Goal: Task Accomplishment & Management: Manage account settings

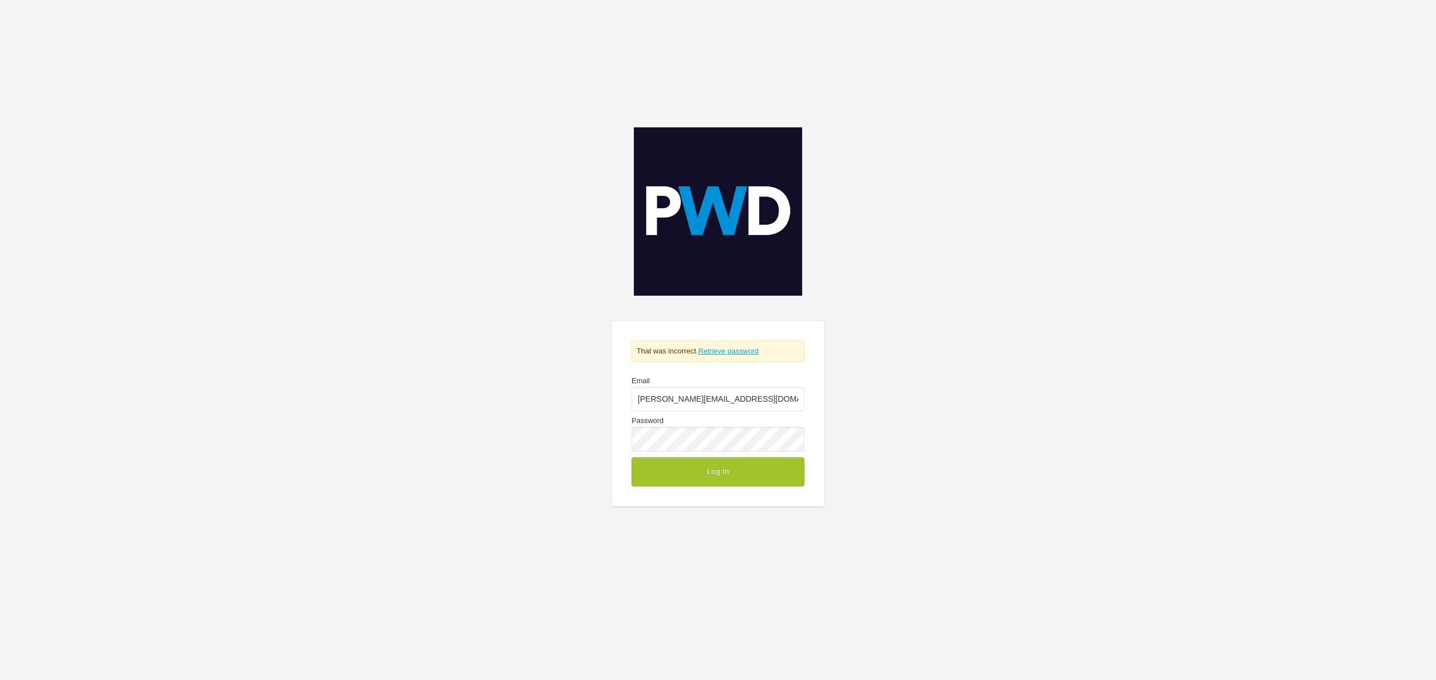
click at [744, 351] on link "Retrieve password" at bounding box center [728, 351] width 61 height 8
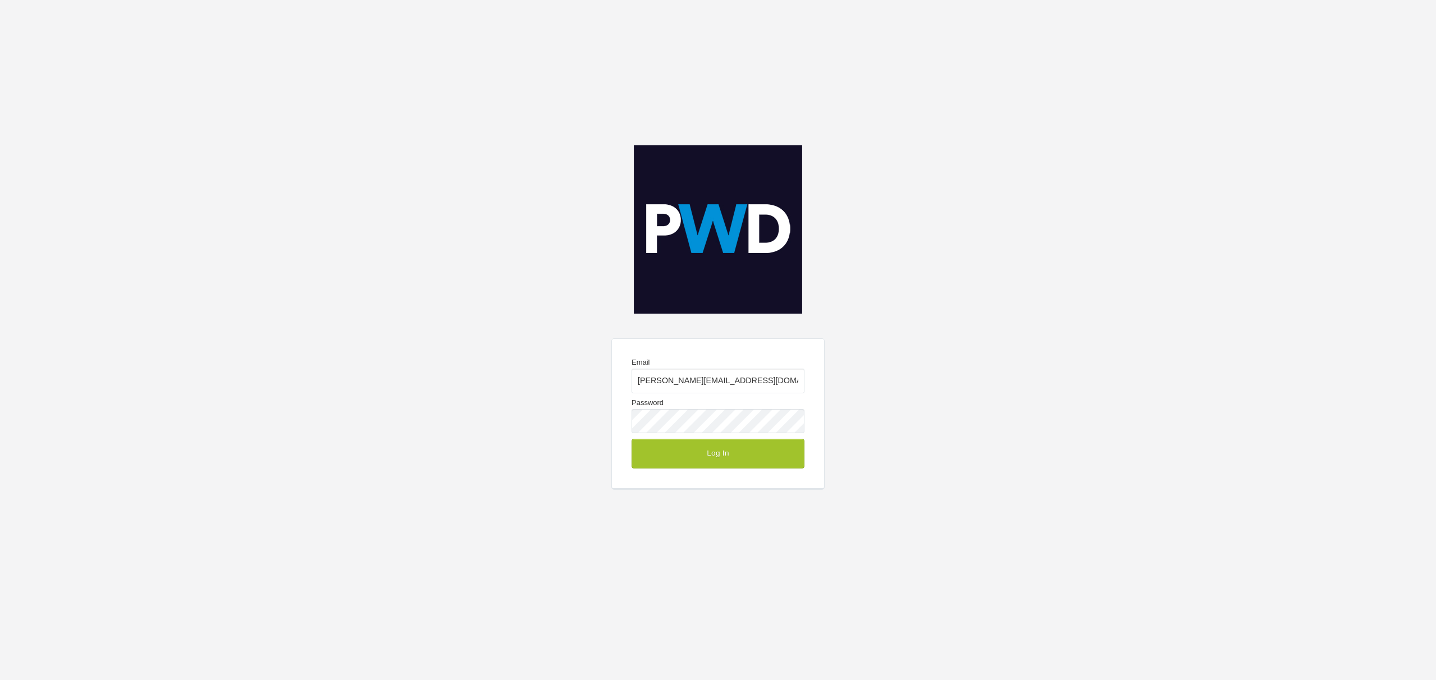
click at [388, 186] on div "Email [PERSON_NAME][EMAIL_ADDRESS][DOMAIN_NAME] Password Log In" at bounding box center [718, 340] width 1436 height 680
click at [805, 366] on div at bounding box center [805, 366] width 0 height 0
type input "[PERSON_NAME][EMAIL_ADDRESS][DOMAIN_NAME]"
click at [715, 455] on button "Log In" at bounding box center [718, 453] width 173 height 29
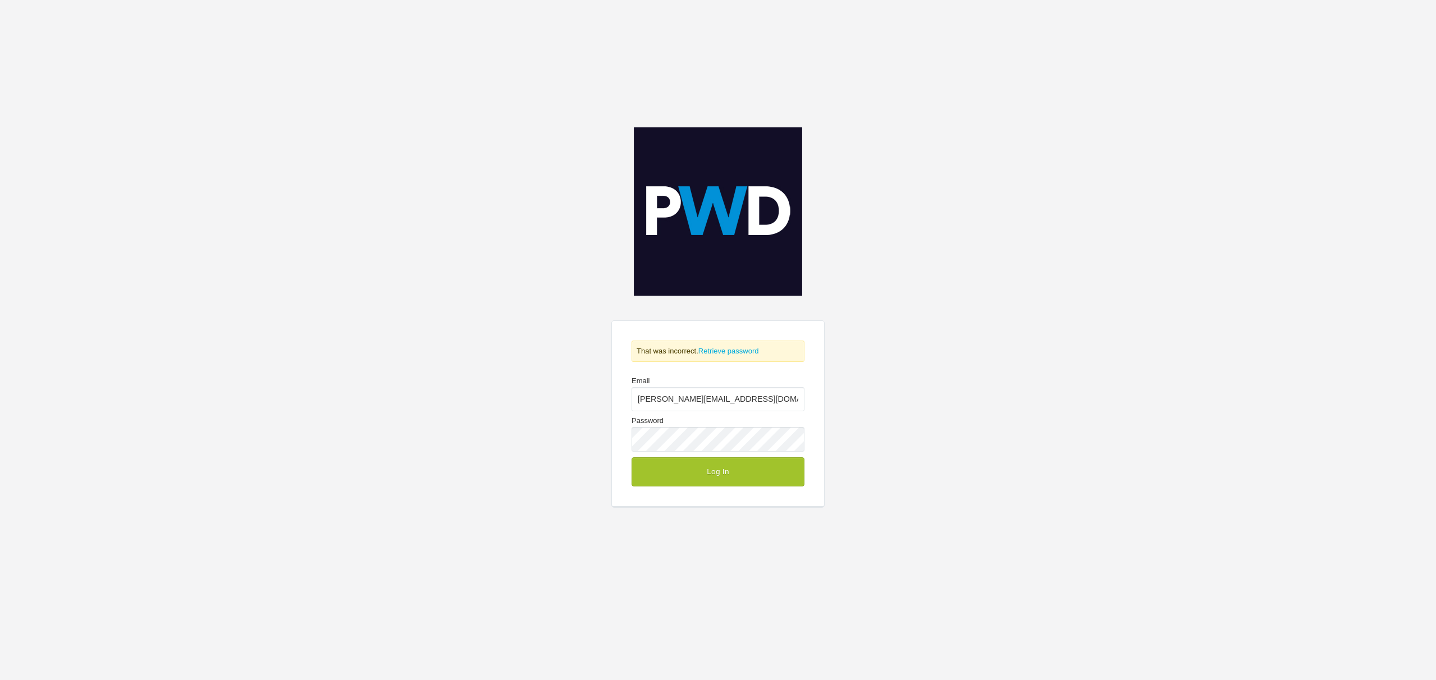
click at [0, 0] on div at bounding box center [0, 0] width 0 height 0
click at [805, 385] on div at bounding box center [805, 385] width 0 height 0
click at [473, 424] on div "That was incorrect. Retrieve password Email [PERSON_NAME][EMAIL_ADDRESS][DOMAIN…" at bounding box center [718, 340] width 1436 height 680
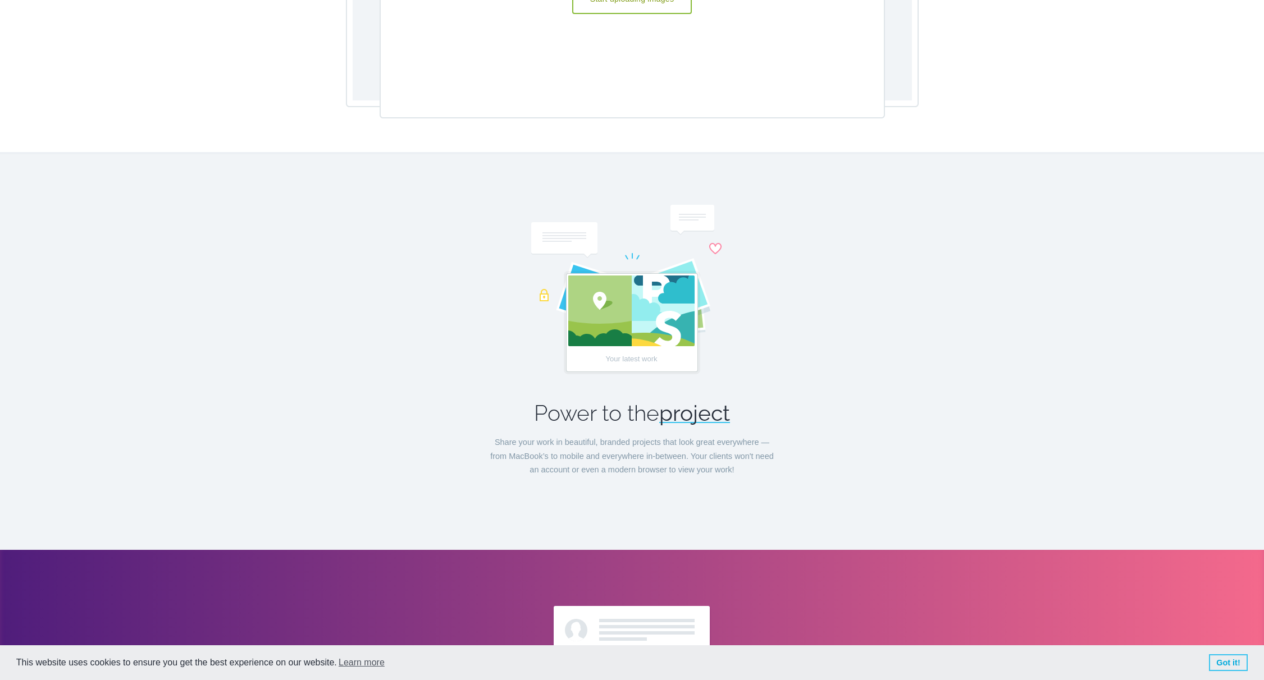
scroll to position [2236, 0]
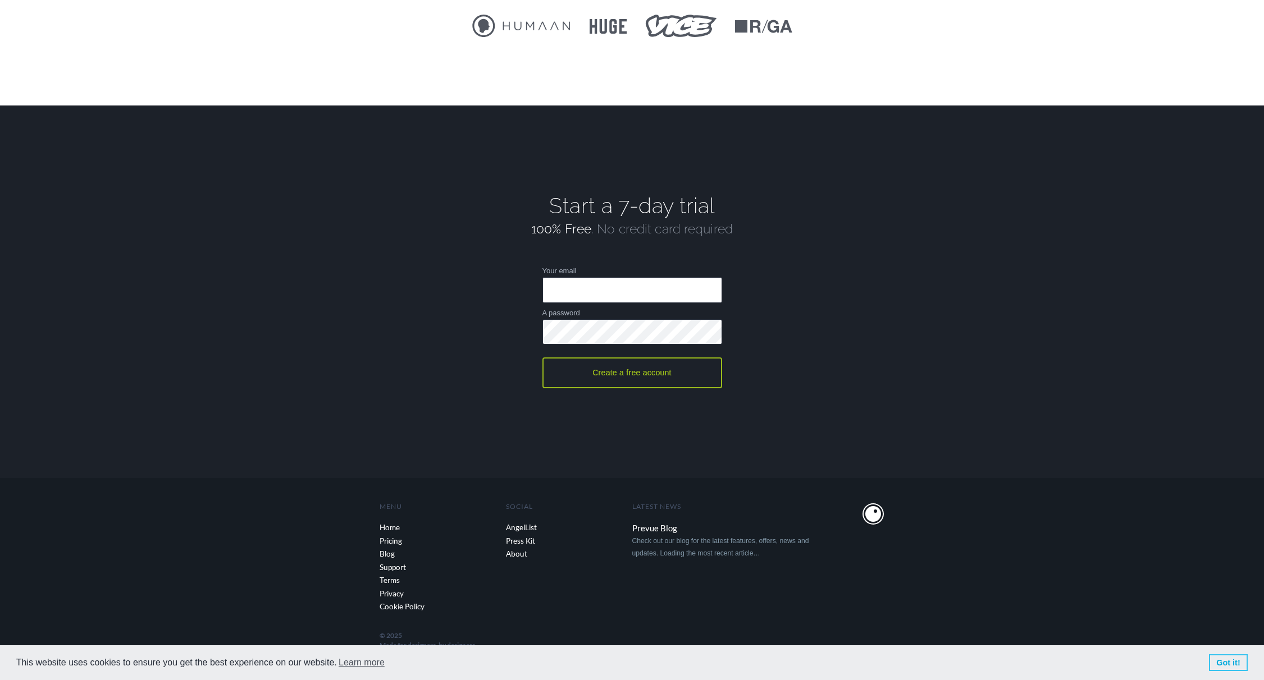
click at [1224, 659] on link "Got it!" at bounding box center [1228, 663] width 39 height 17
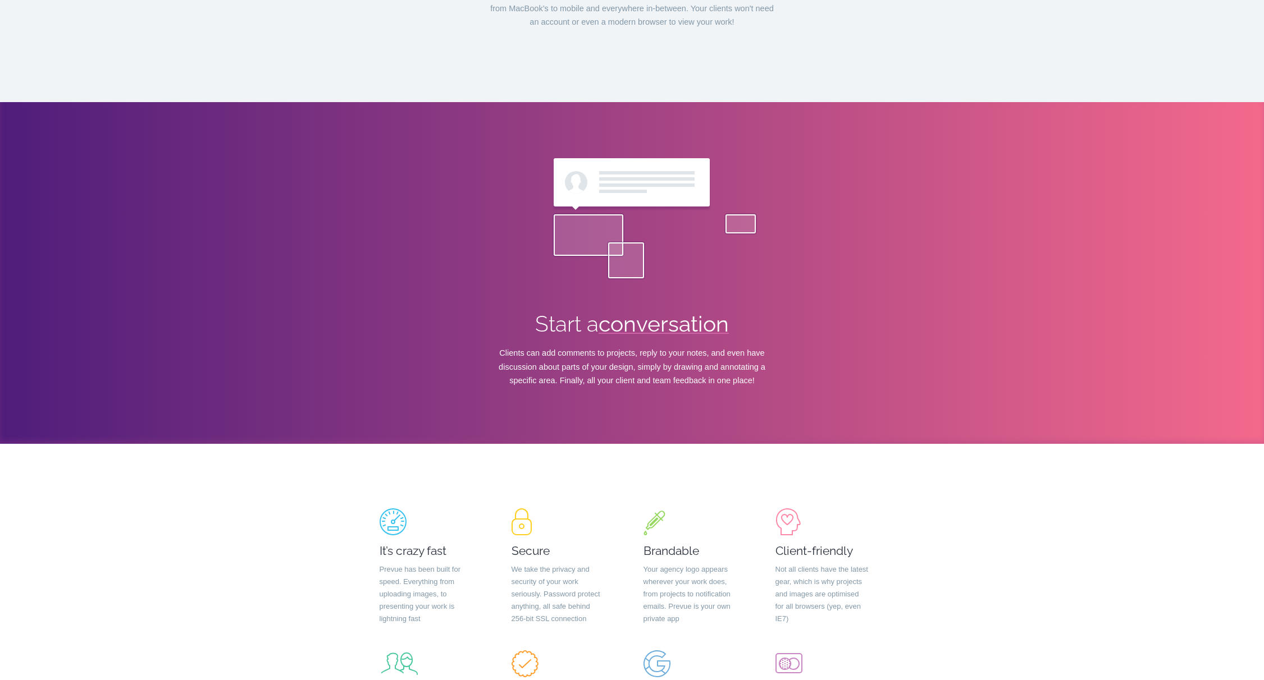
scroll to position [0, 0]
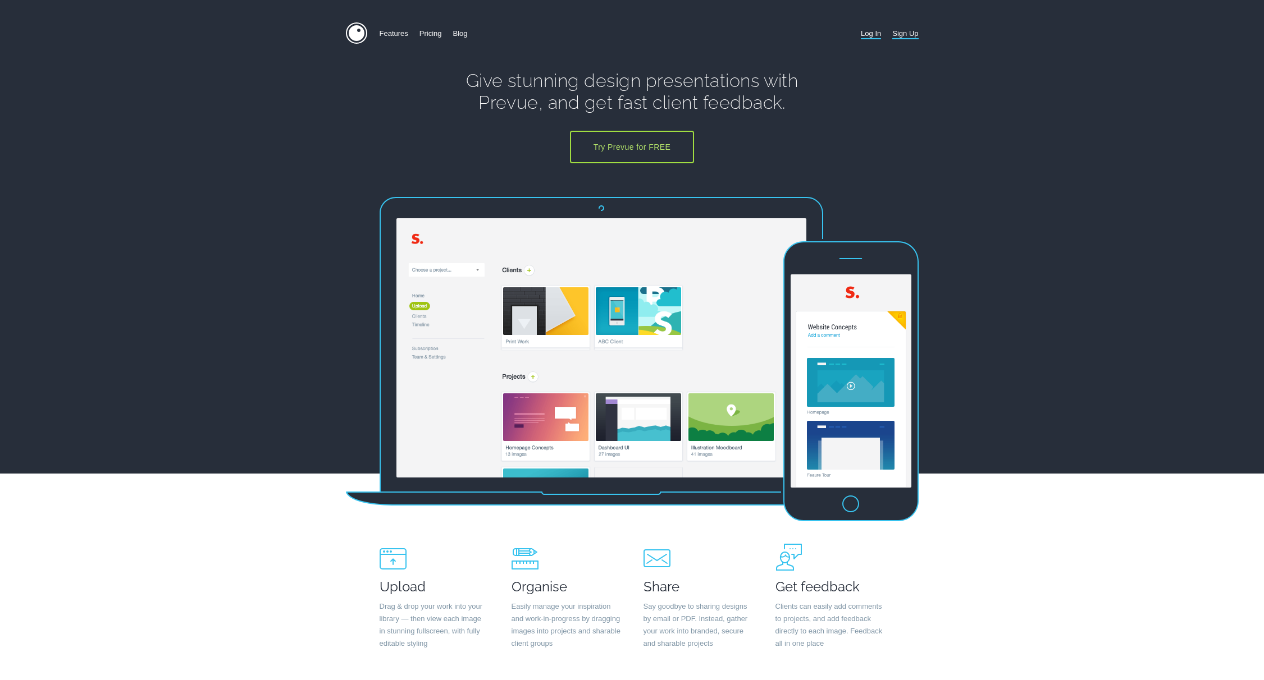
click at [865, 35] on link "Log In" at bounding box center [871, 33] width 20 height 22
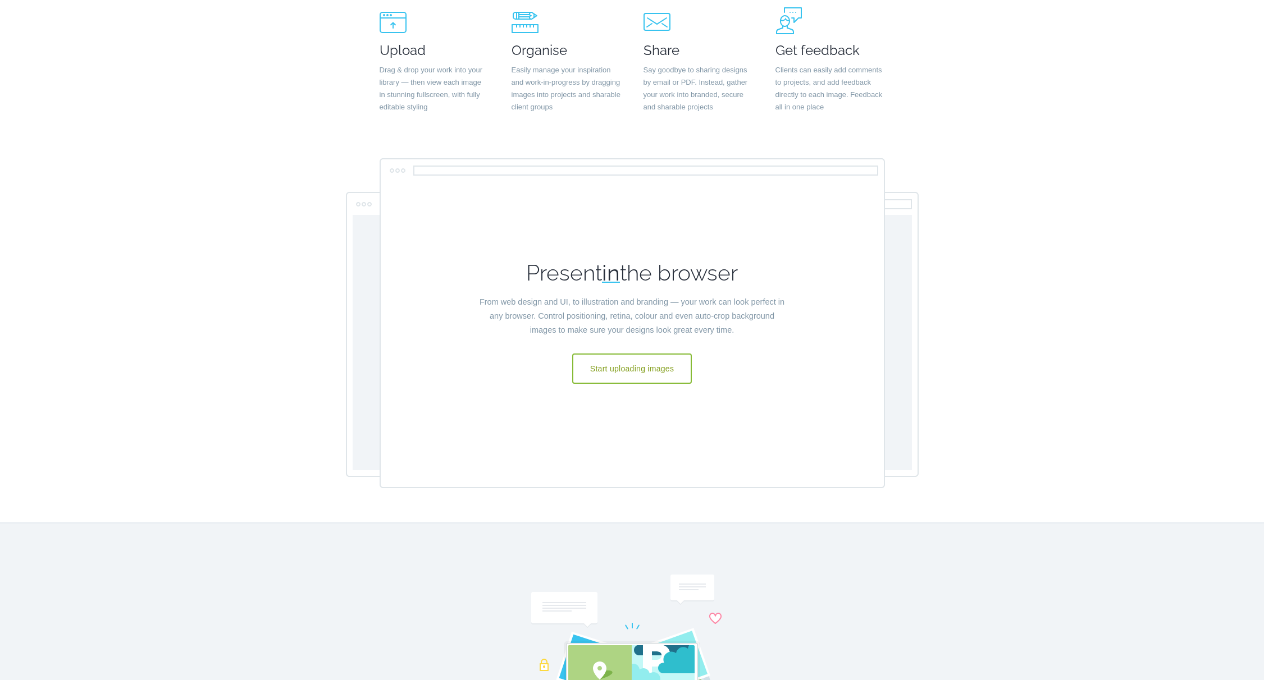
scroll to position [2236, 0]
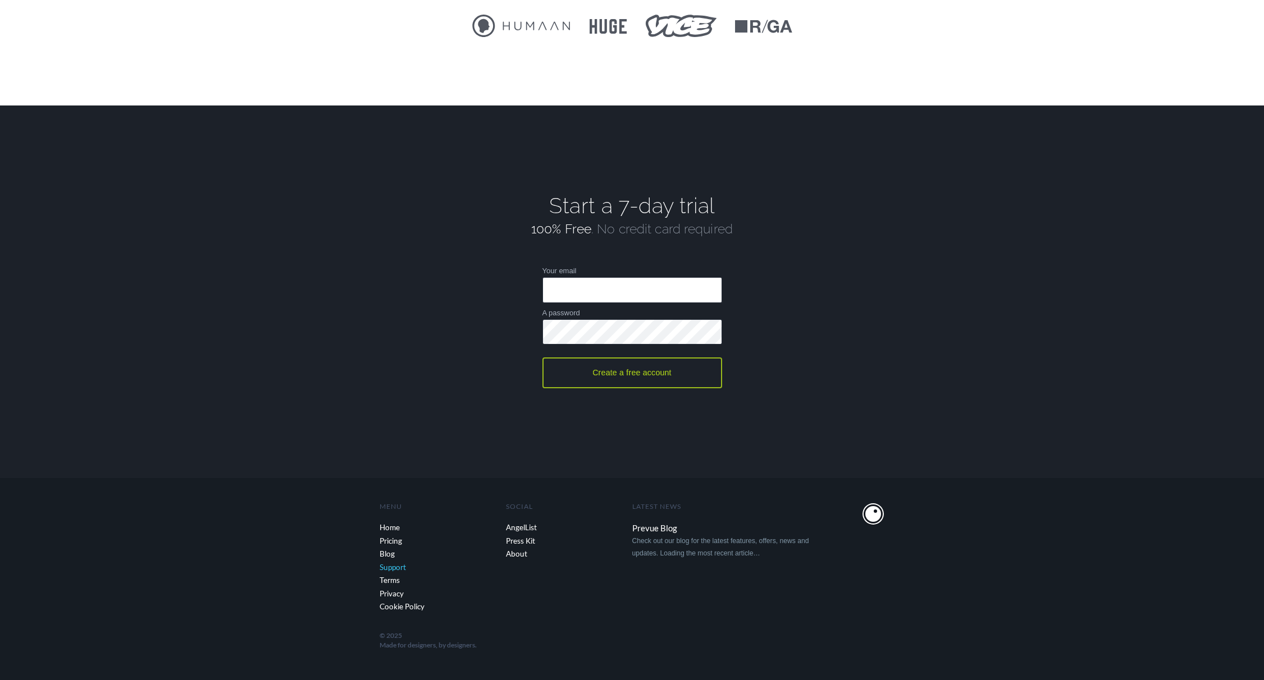
click at [401, 568] on link "Support" at bounding box center [443, 567] width 126 height 13
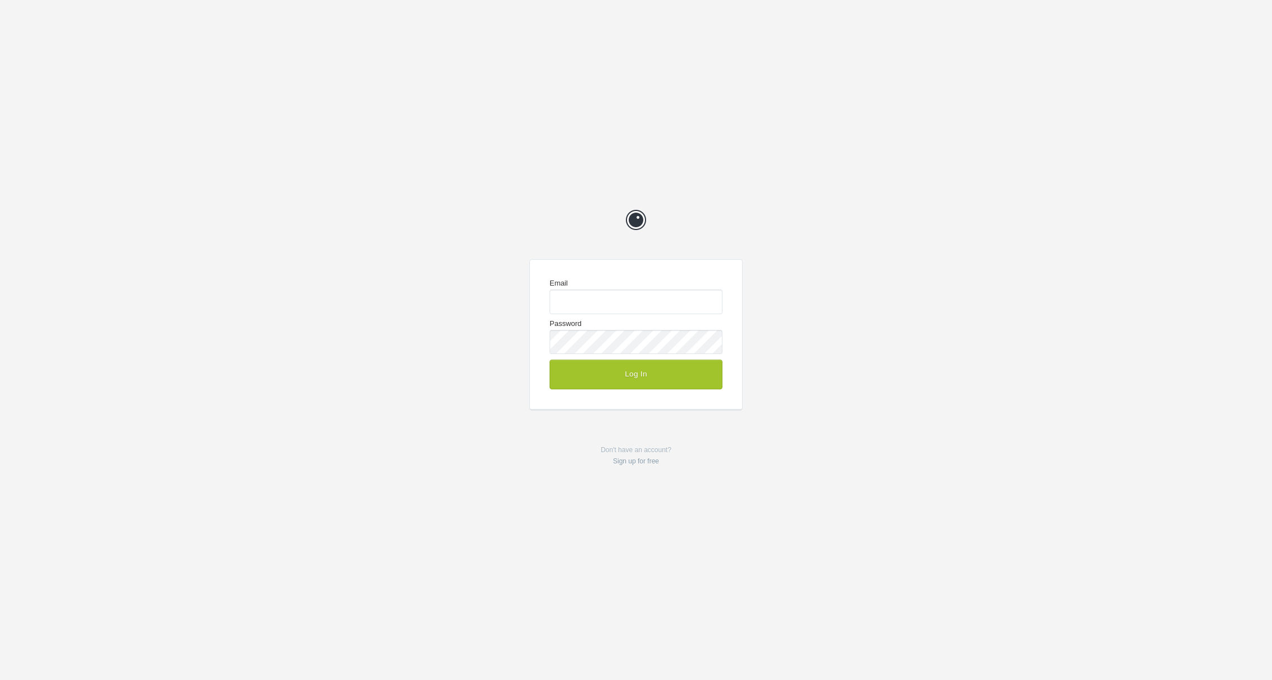
type input "[PERSON_NAME][EMAIL_ADDRESS][DOMAIN_NAME]"
